Goal: Task Accomplishment & Management: Manage account settings

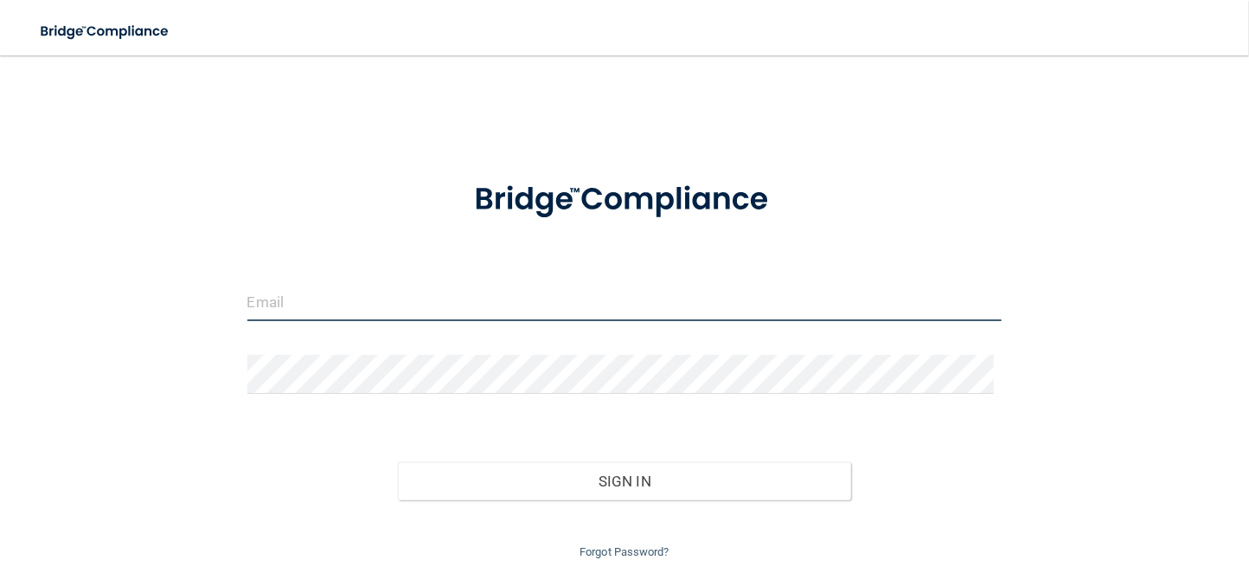
click at [345, 294] on input "email" at bounding box center [624, 301] width 755 height 39
type input "[EMAIL_ADDRESS][DOMAIN_NAME]"
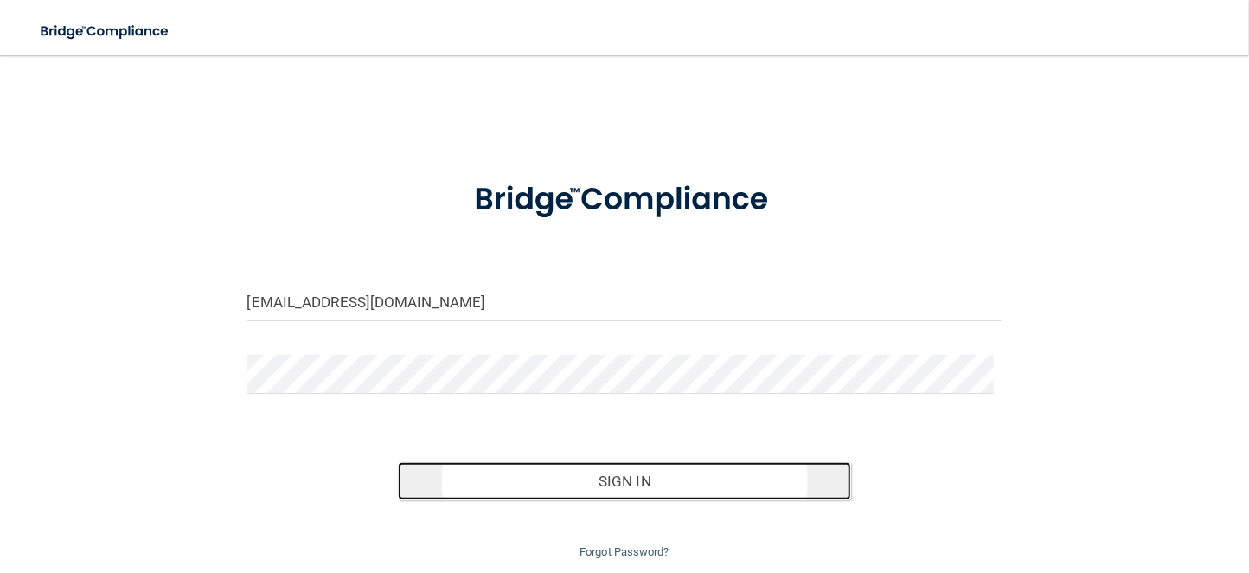
click at [592, 479] on button "Sign In" at bounding box center [624, 481] width 453 height 38
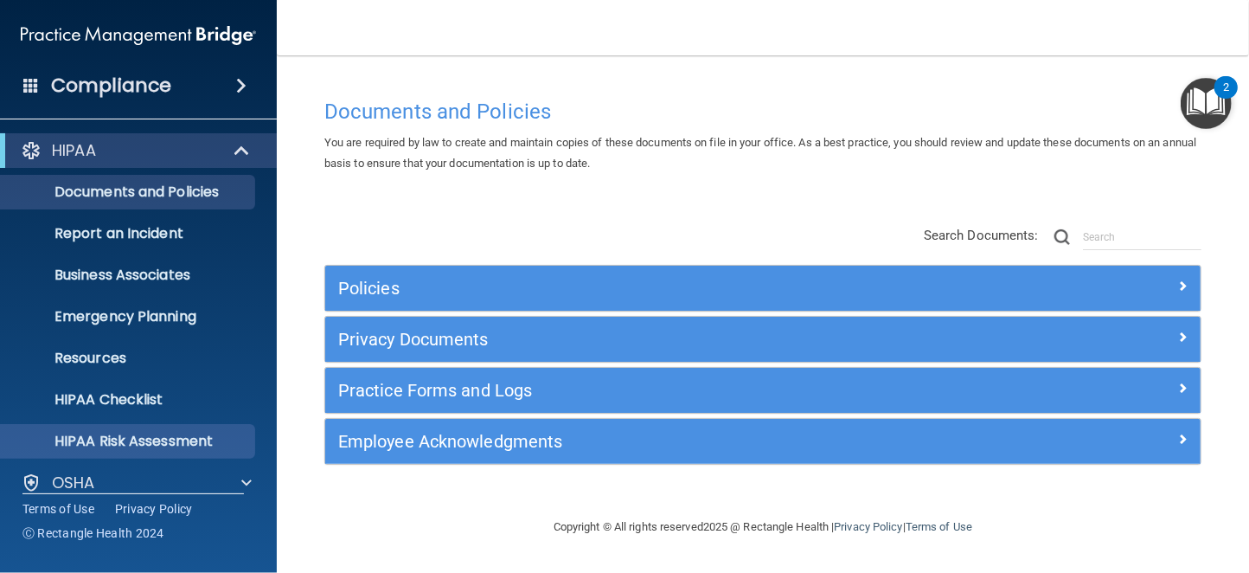
scroll to position [144, 0]
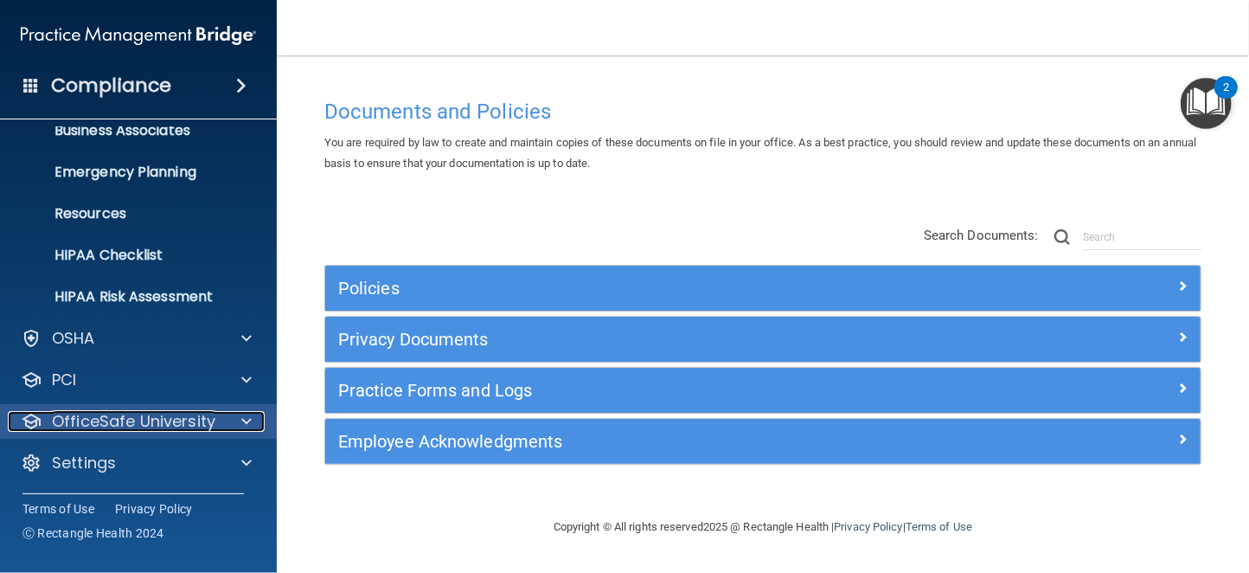
click at [170, 423] on p "OfficeSafe University" at bounding box center [133, 421] width 163 height 21
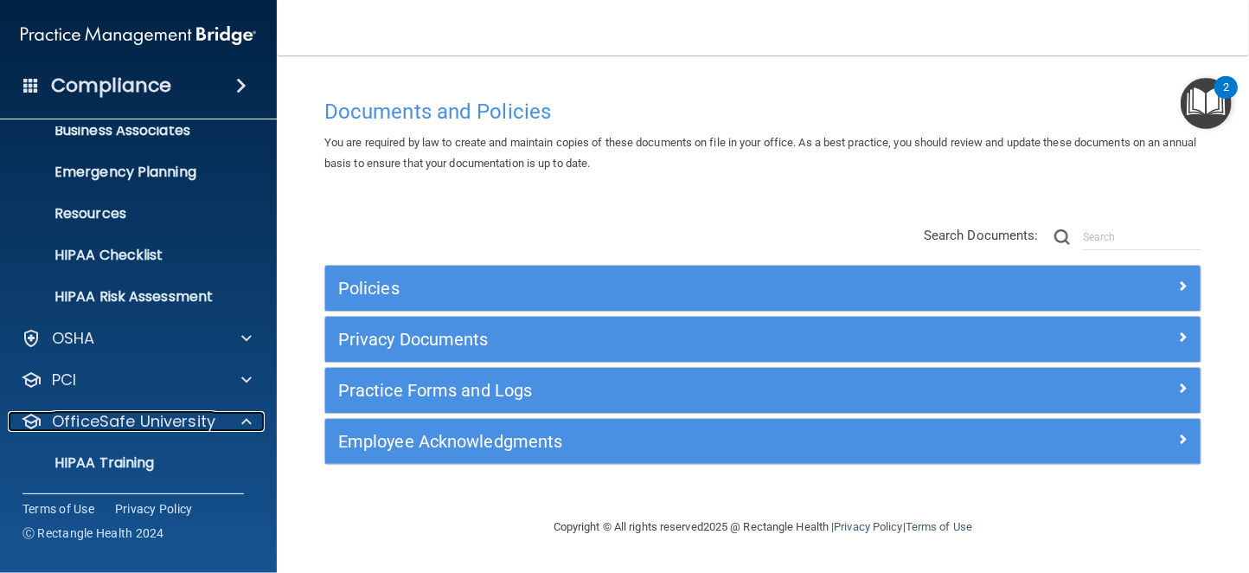
scroll to position [269, 0]
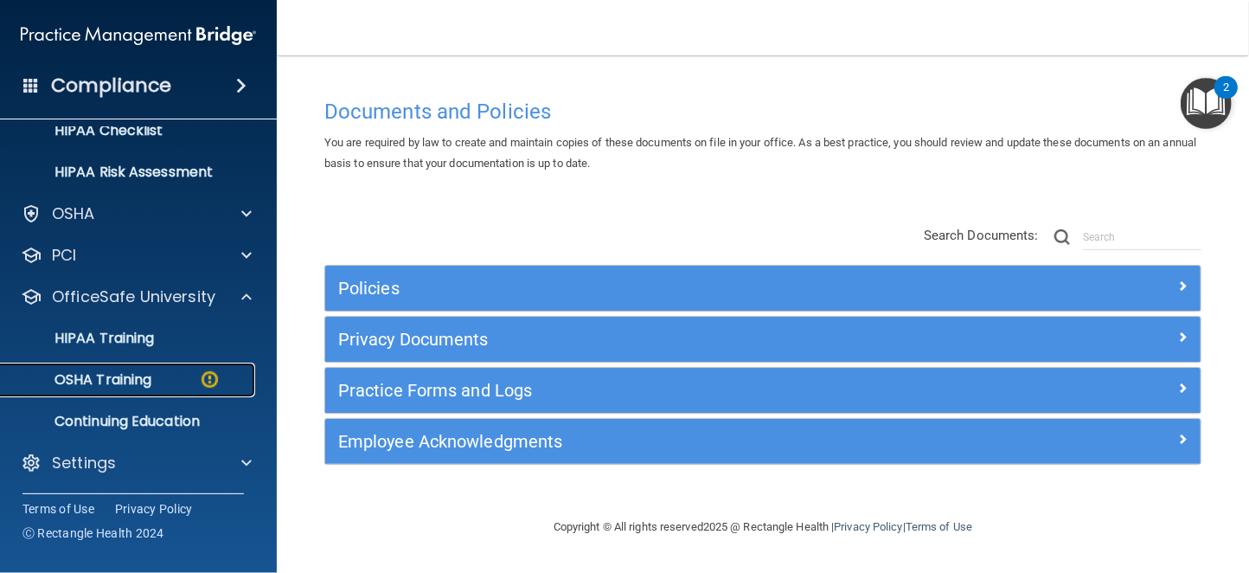
click at [141, 374] on p "OSHA Training" at bounding box center [81, 379] width 140 height 17
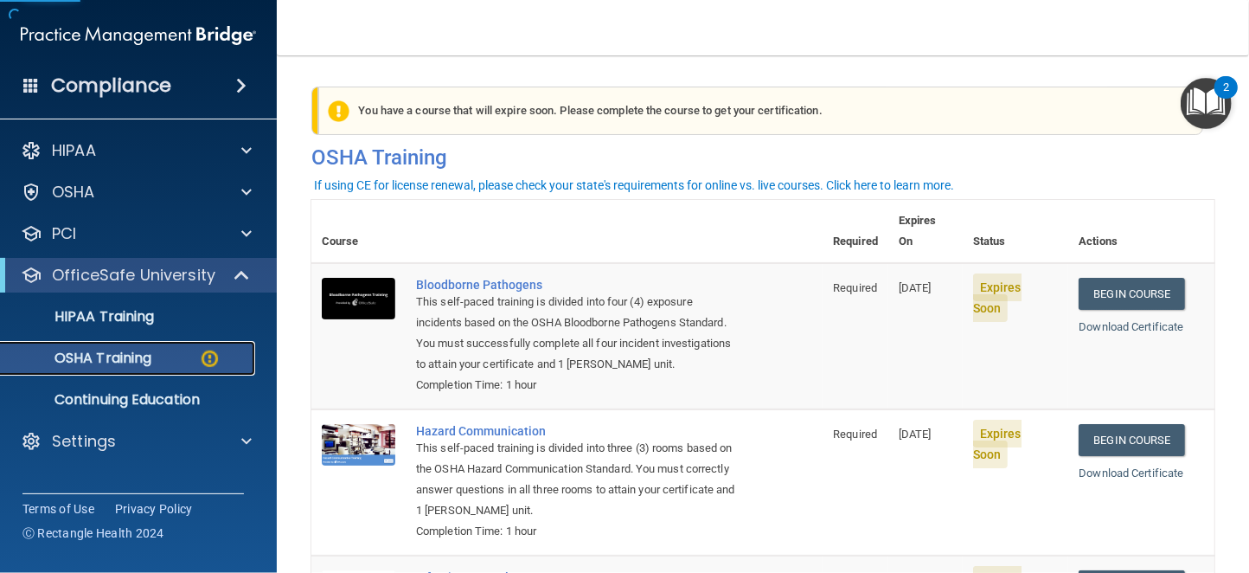
scroll to position [326, 0]
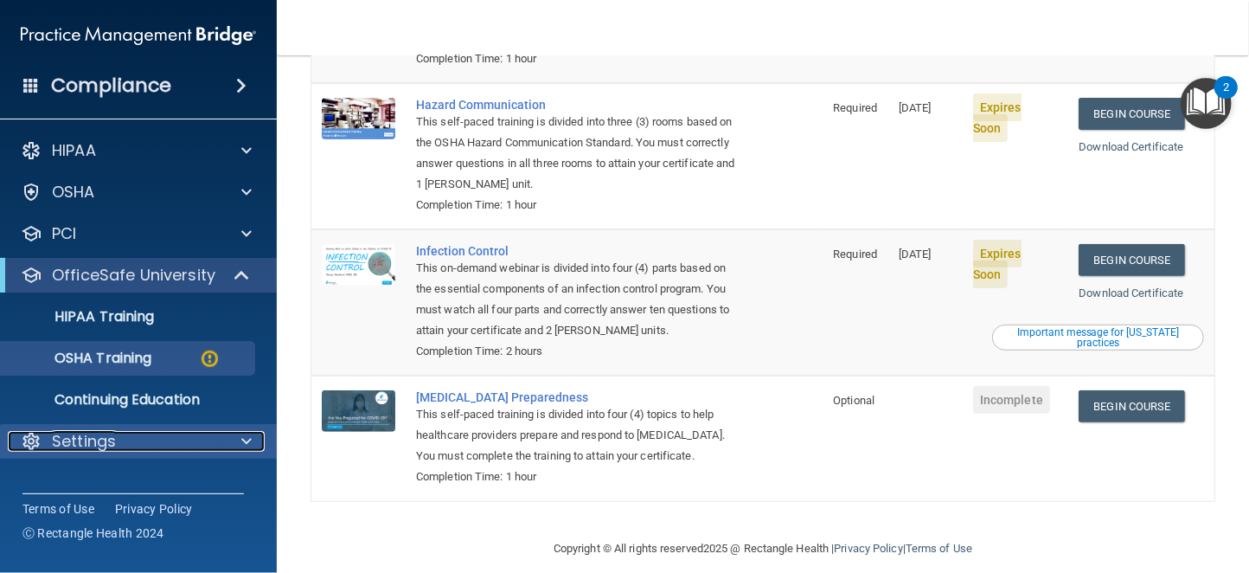
click at [96, 444] on p "Settings" at bounding box center [84, 441] width 64 height 21
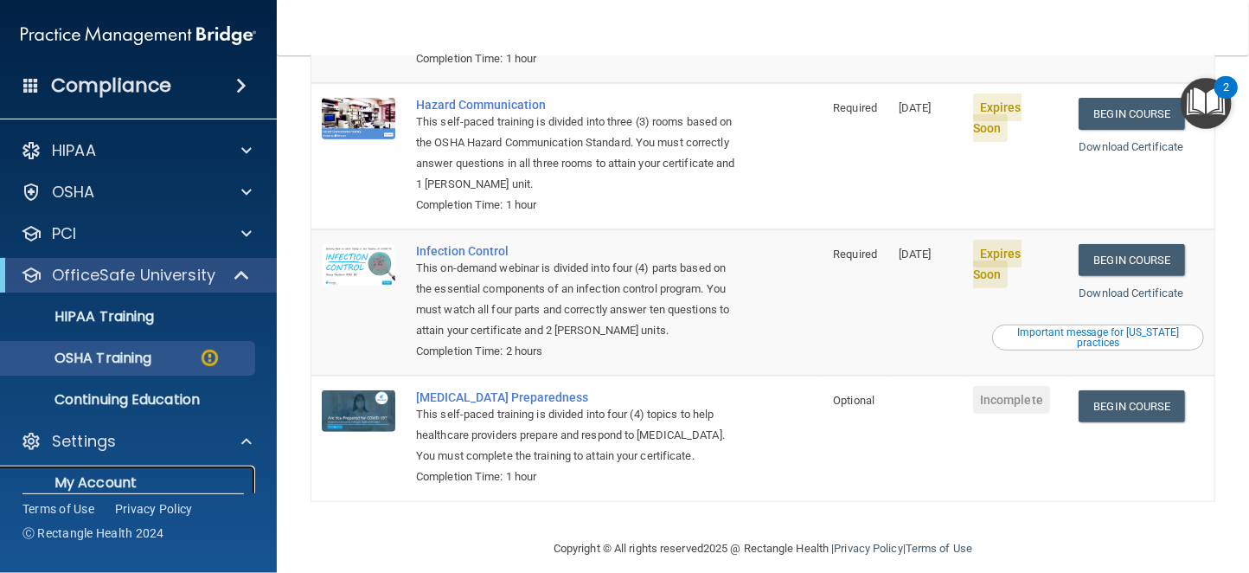
click at [99, 479] on p "My Account" at bounding box center [129, 482] width 236 height 17
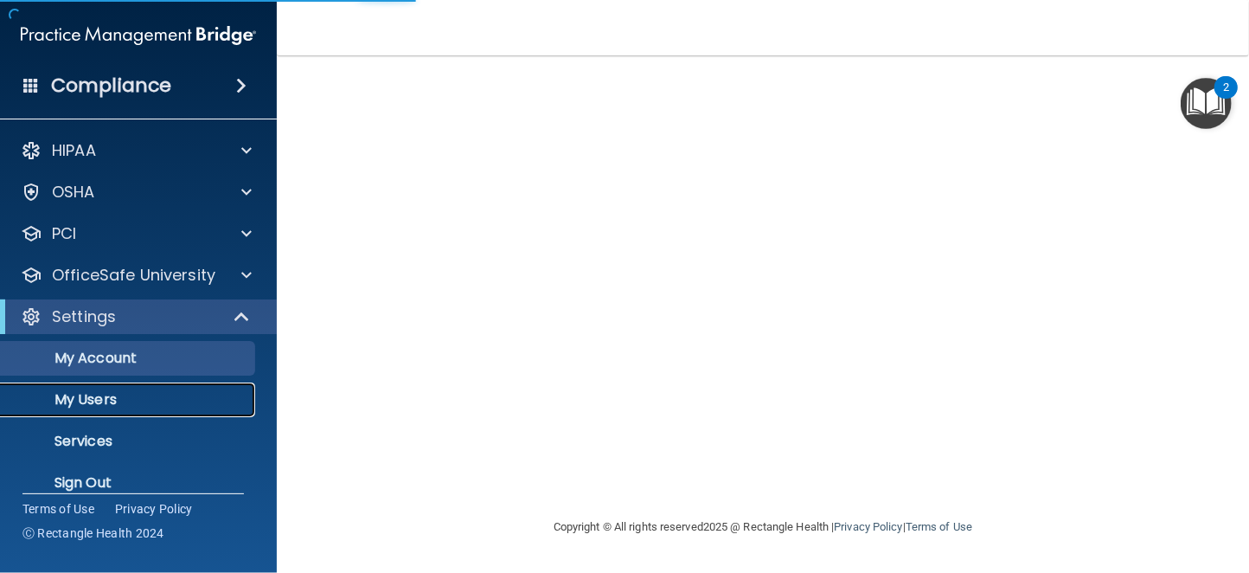
click at [93, 402] on p "My Users" at bounding box center [129, 399] width 236 height 17
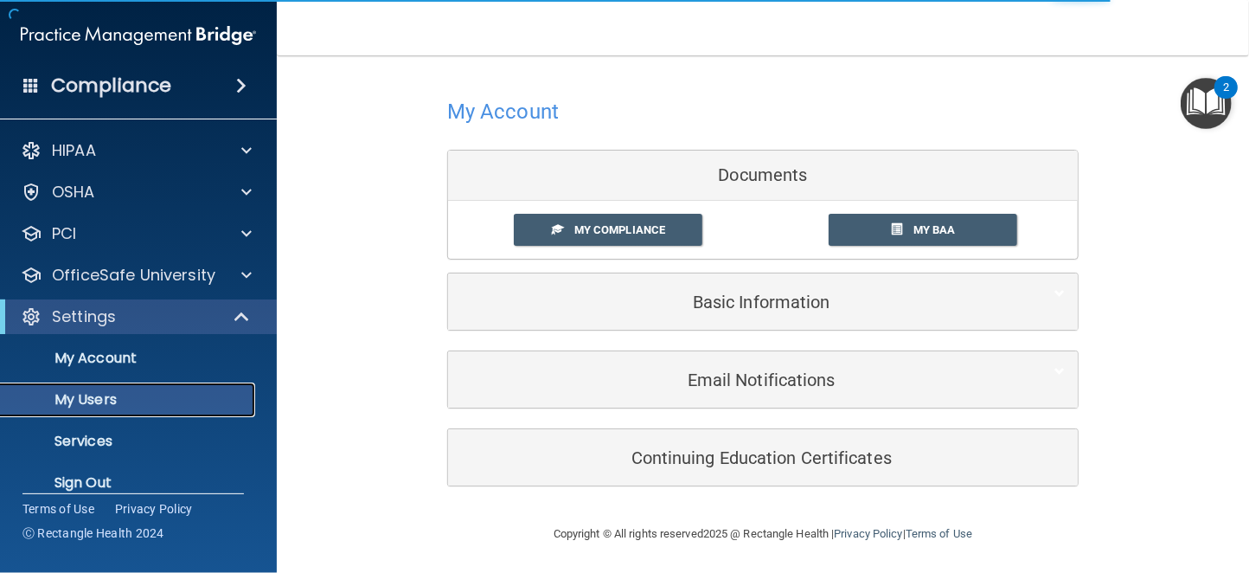
select select "20"
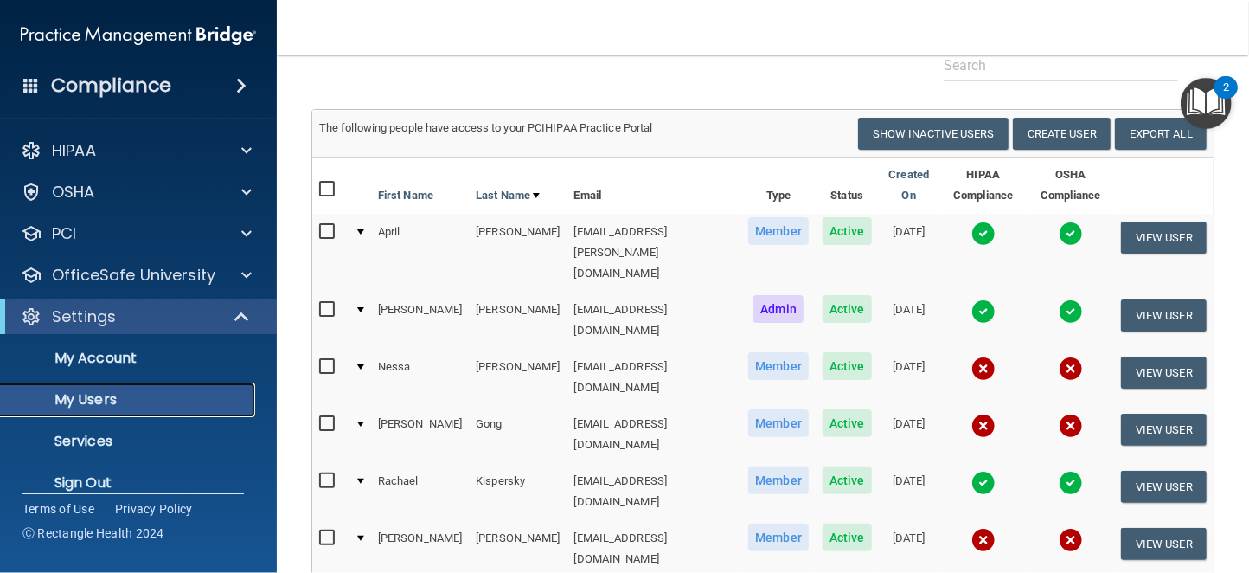
scroll to position [346, 0]
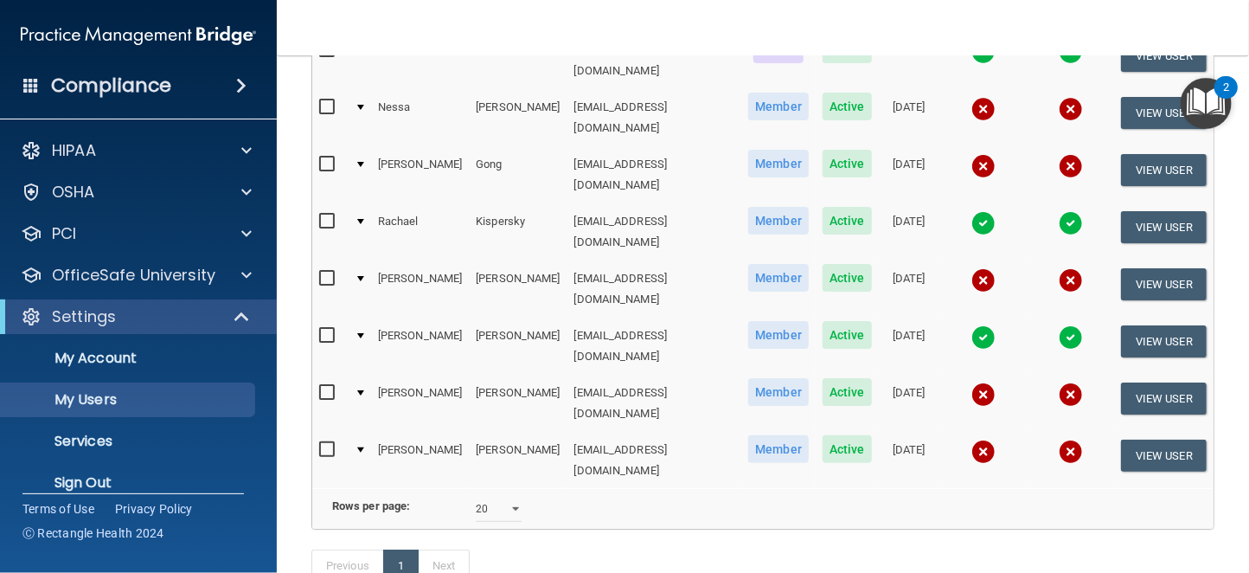
click at [324, 443] on input "checkbox" at bounding box center [329, 450] width 20 height 14
checkbox input "true"
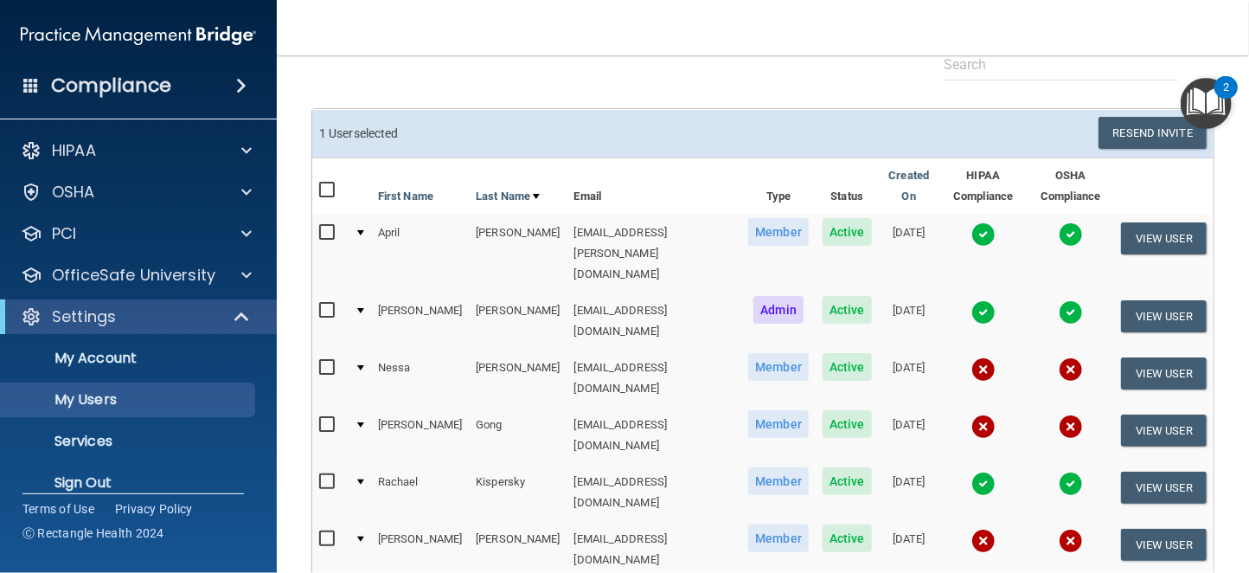
scroll to position [260, 0]
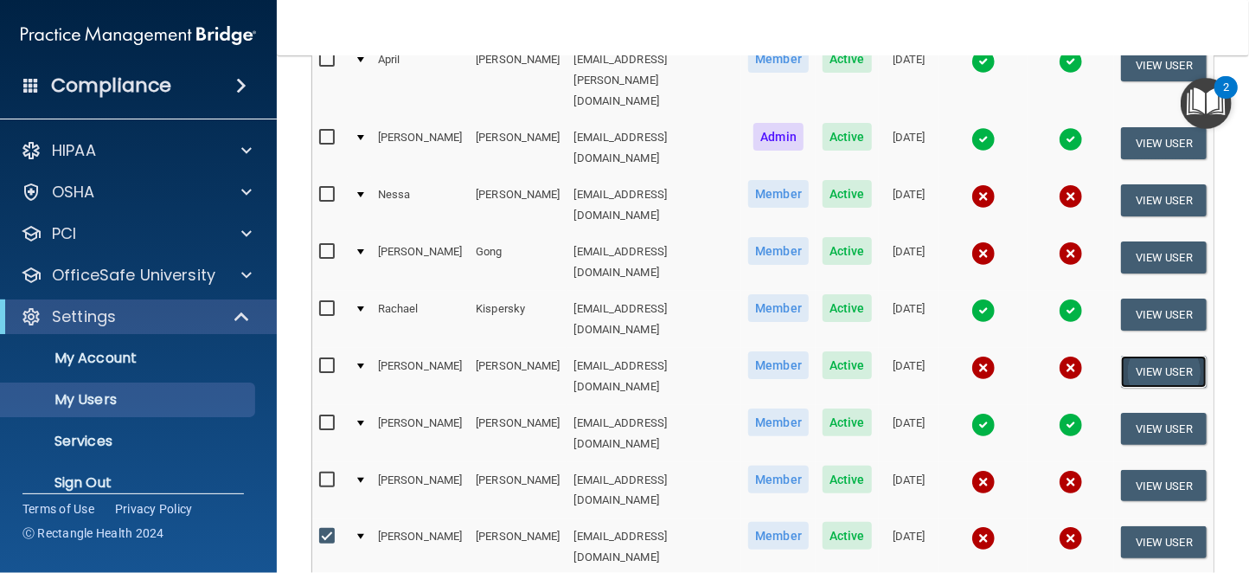
click at [1134, 355] on button "View User" at bounding box center [1164, 371] width 86 height 32
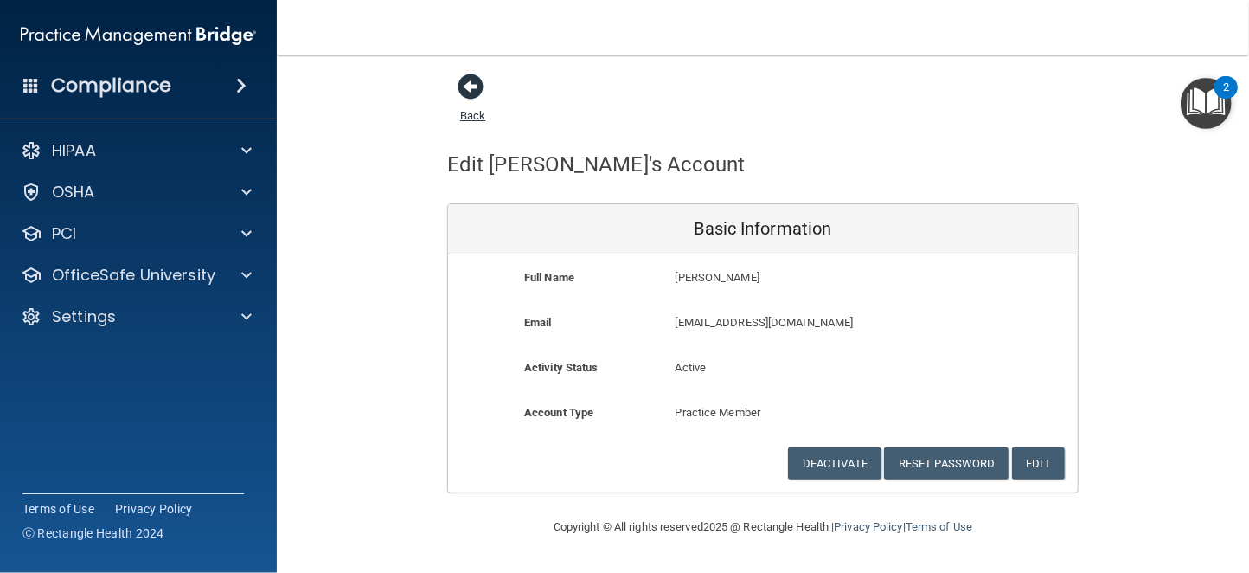
click at [474, 82] on span at bounding box center [470, 87] width 26 height 26
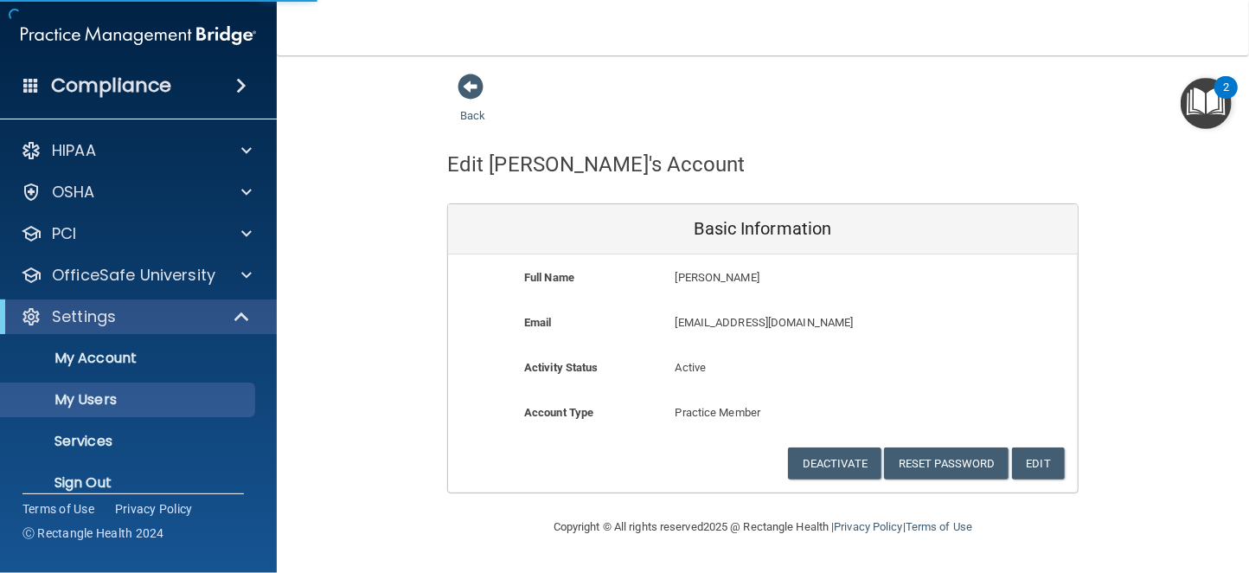
click at [1224, 87] on div "2" at bounding box center [1226, 98] width 6 height 22
select select "20"
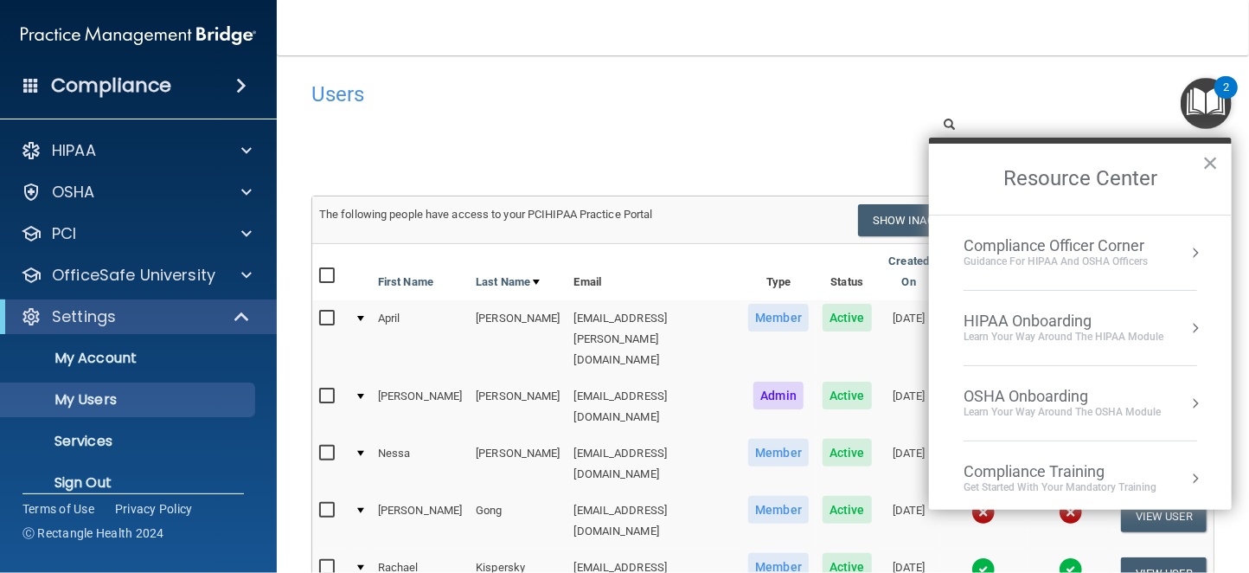
scroll to position [244, 0]
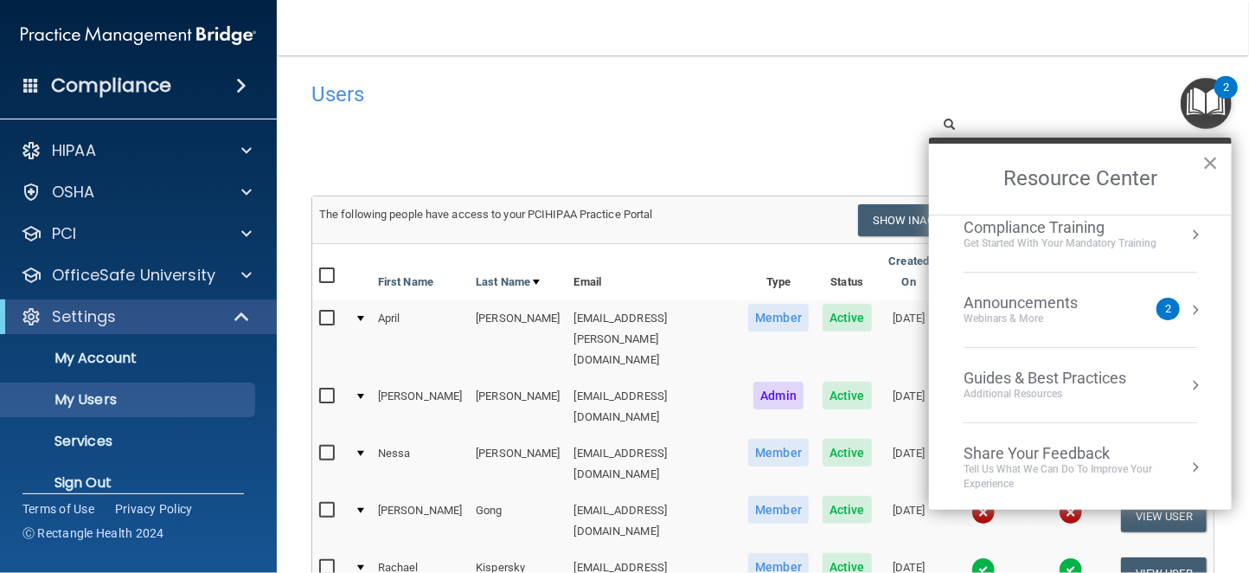
click at [1205, 161] on button "×" at bounding box center [1210, 163] width 16 height 28
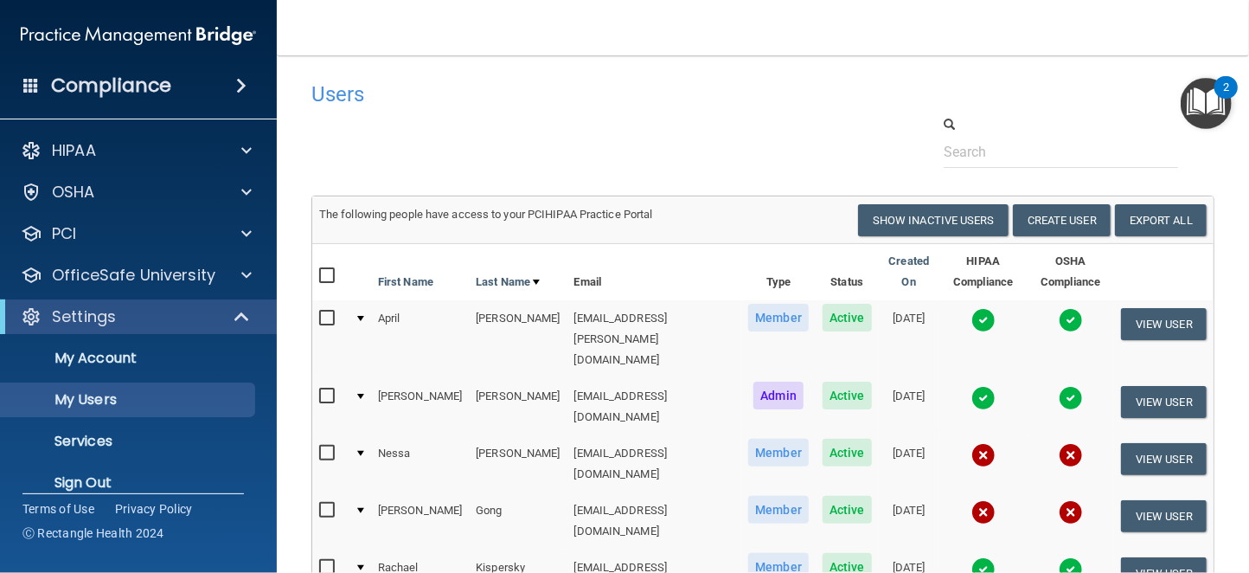
scroll to position [173, 0]
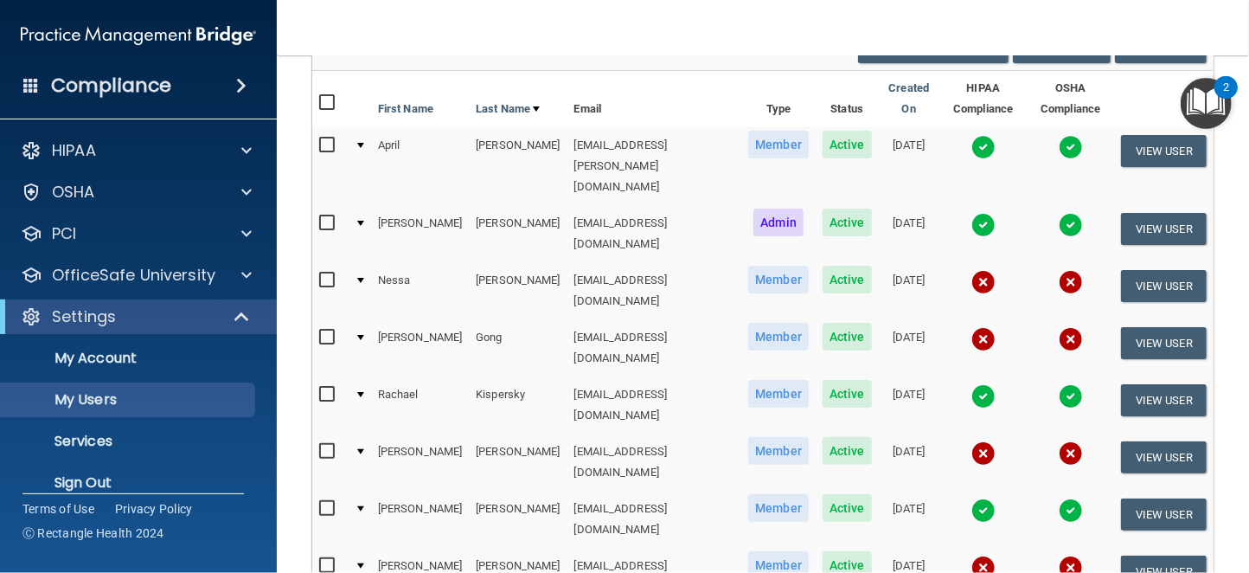
click at [328, 445] on input "checkbox" at bounding box center [329, 452] width 20 height 14
checkbox input "true"
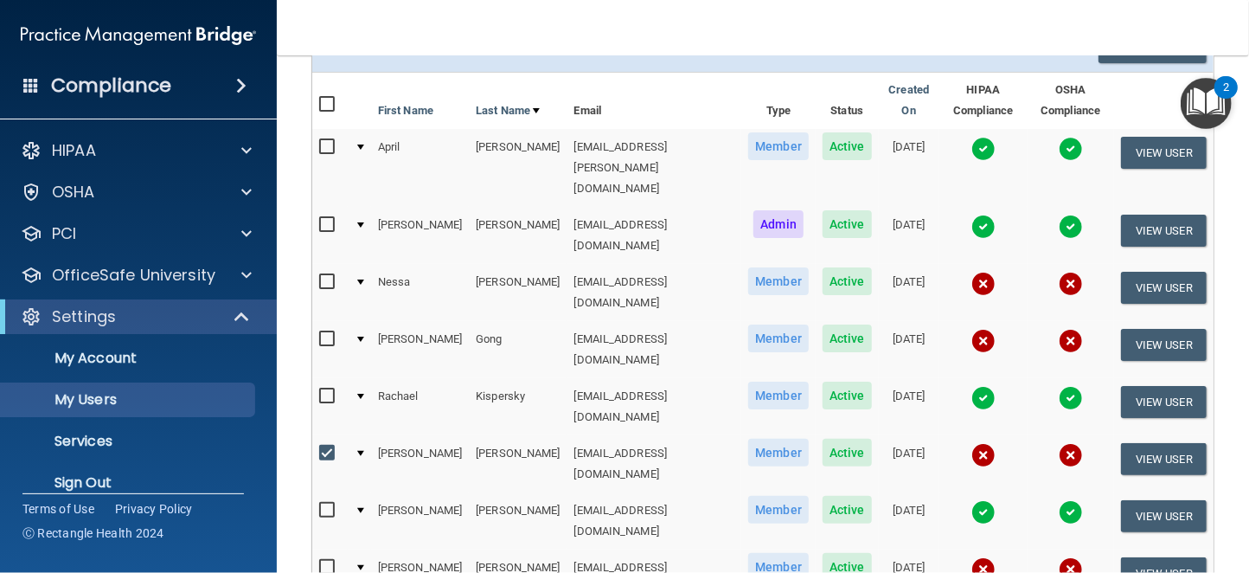
scroll to position [365, 0]
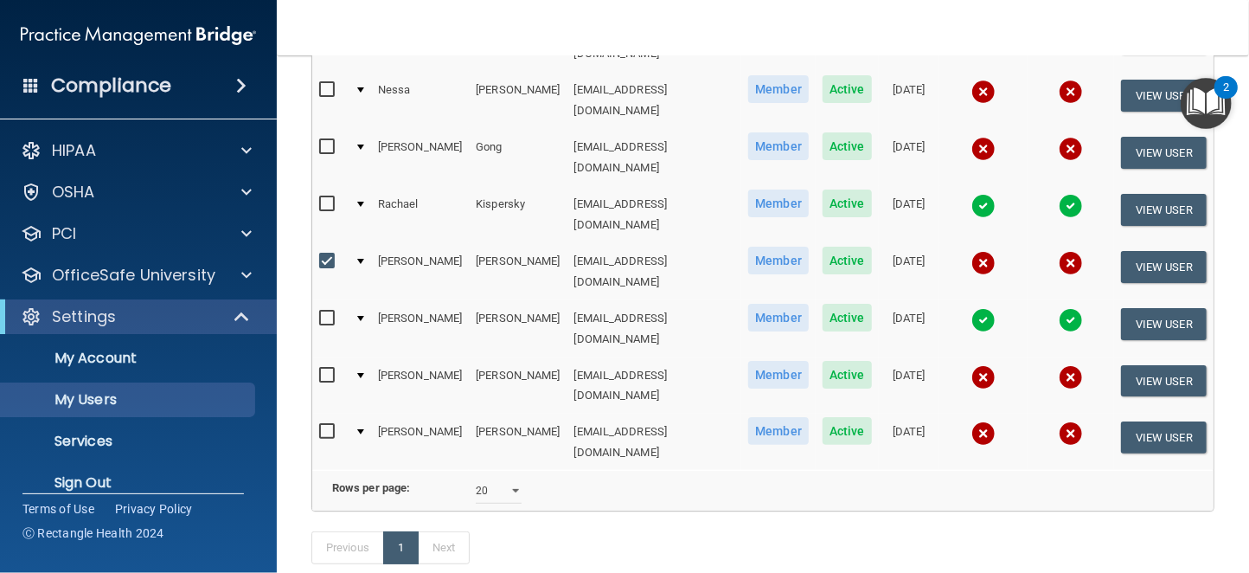
click at [323, 425] on input "checkbox" at bounding box center [329, 432] width 20 height 14
checkbox input "true"
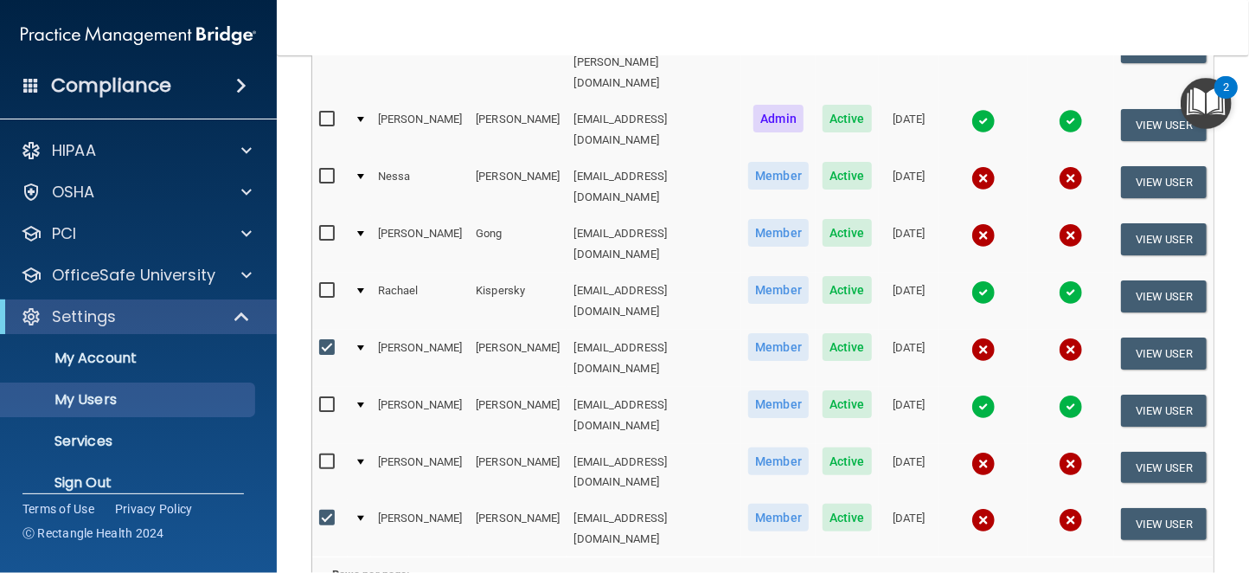
scroll to position [106, 0]
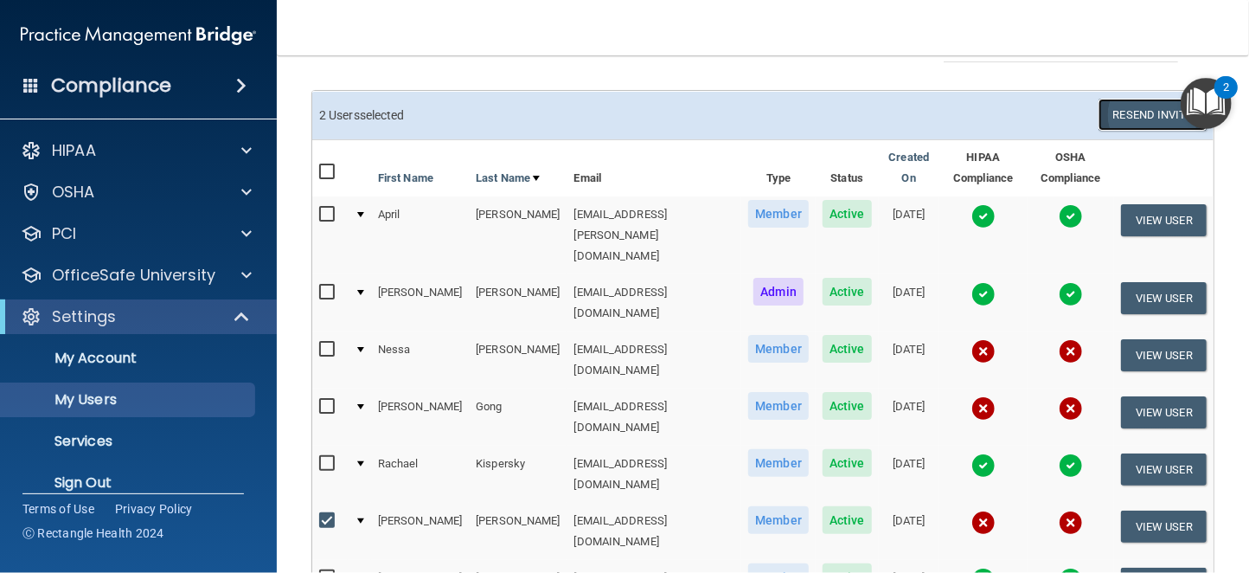
click at [1098, 122] on button "Resend Invite" at bounding box center [1152, 115] width 108 height 32
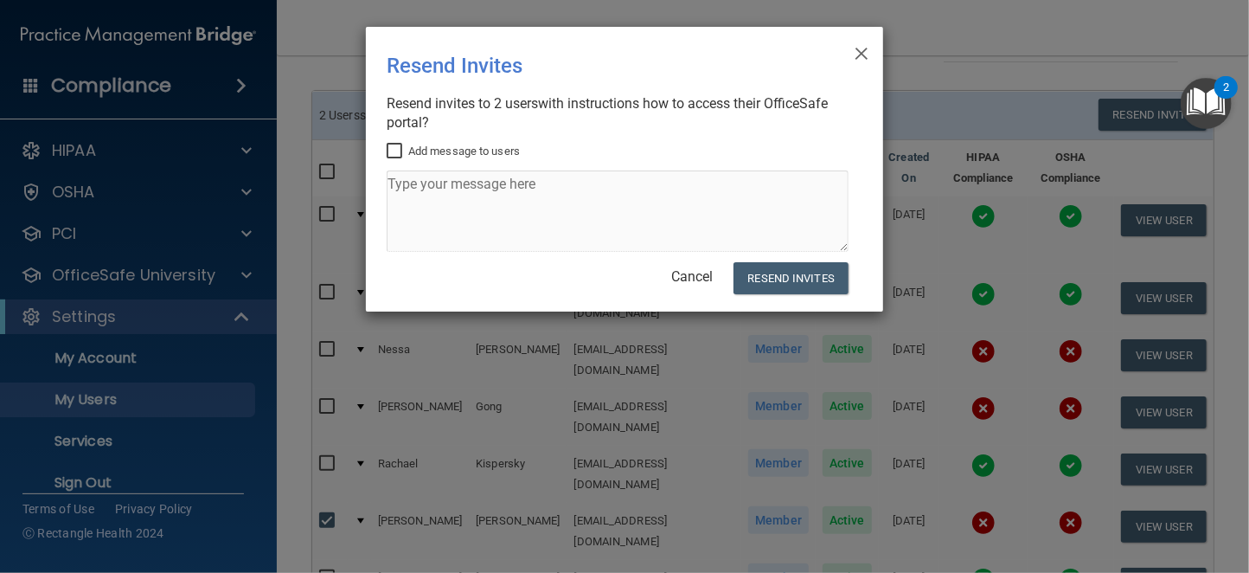
click at [398, 150] on input "Add message to users" at bounding box center [397, 151] width 20 height 14
checkbox input "true"
click at [422, 194] on textarea at bounding box center [618, 210] width 462 height 81
type textarea "time to update your OSHA and HIPAA compliance"
click at [786, 278] on button "Resend Invites" at bounding box center [790, 278] width 115 height 32
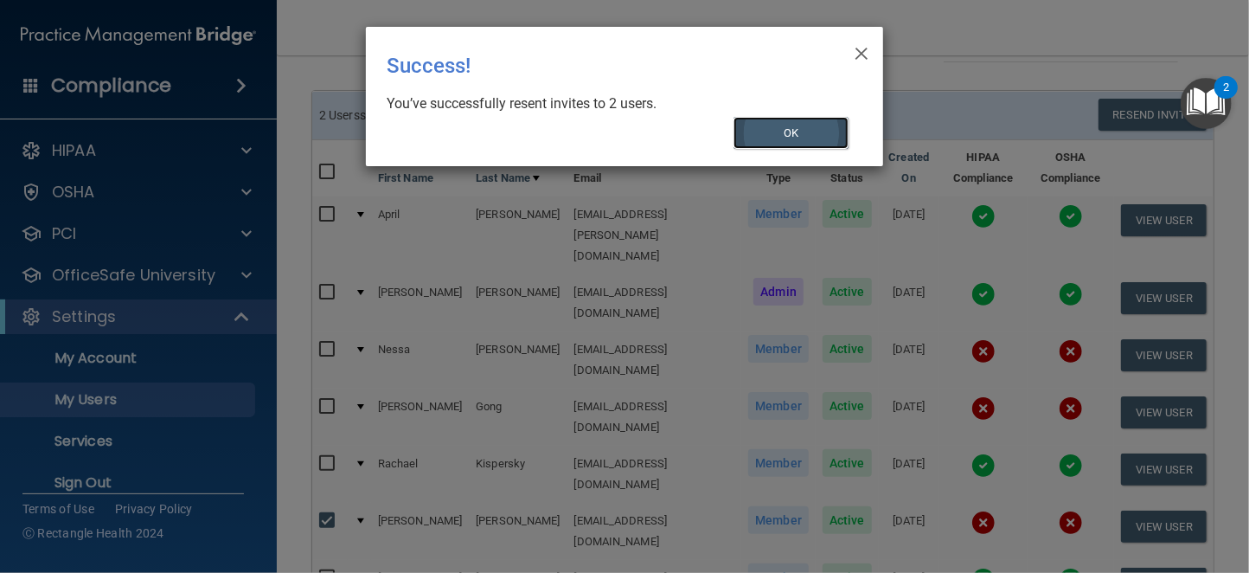
click at [791, 136] on button "OK" at bounding box center [791, 133] width 116 height 32
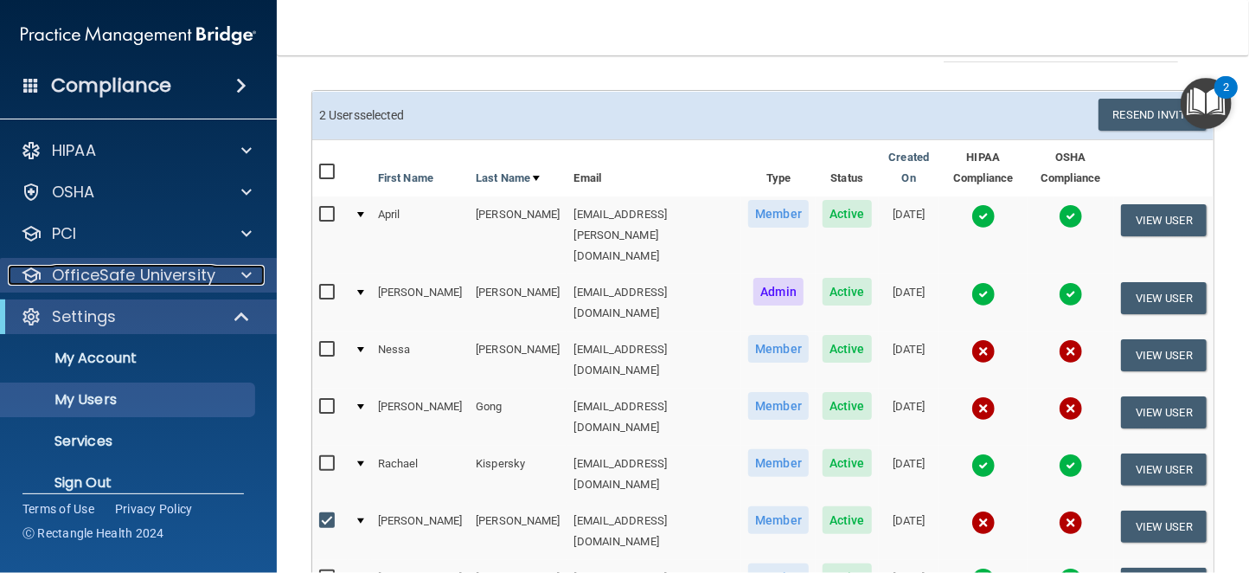
click at [156, 274] on p "OfficeSafe University" at bounding box center [133, 275] width 163 height 21
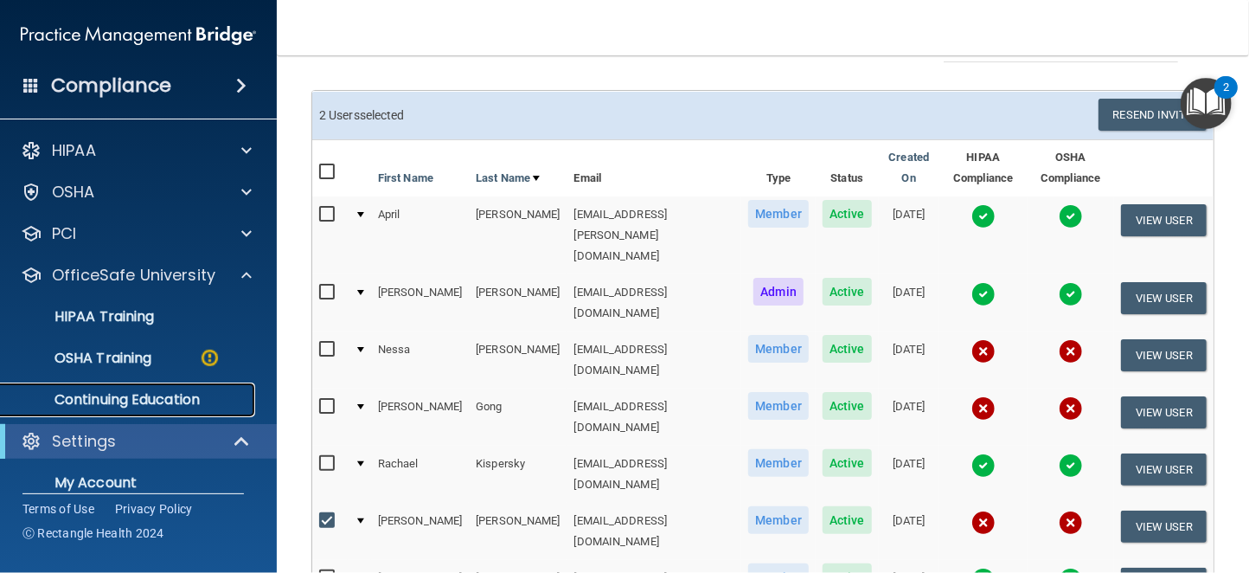
click at [121, 391] on p "Continuing Education" at bounding box center [129, 399] width 236 height 17
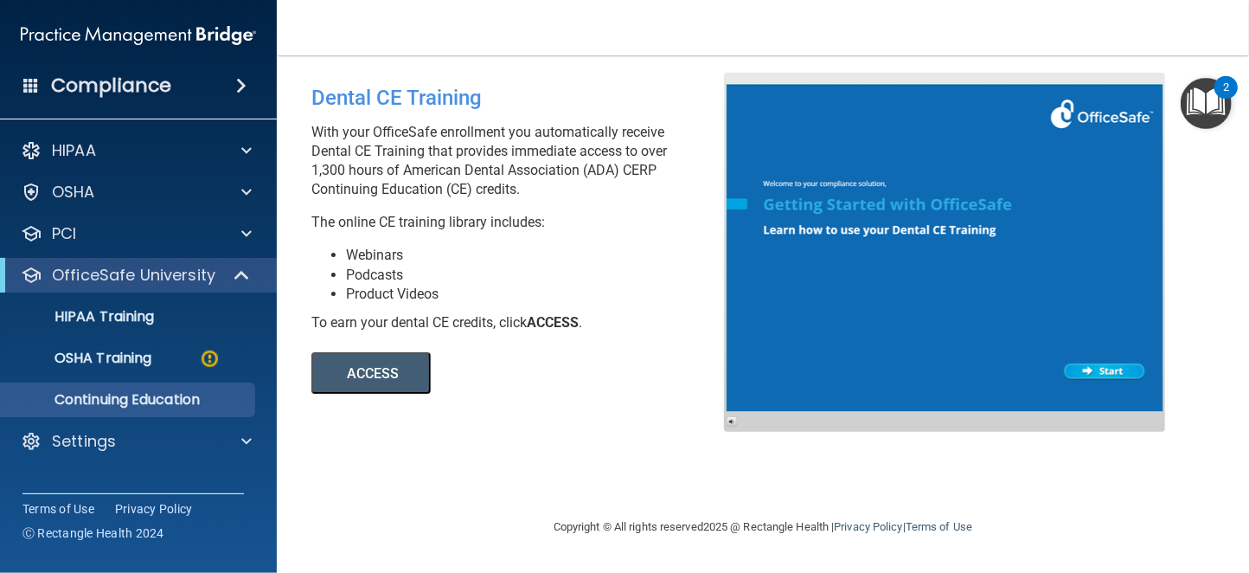
click at [382, 352] on button "ACCESS" at bounding box center [370, 373] width 119 height 42
